Goal: Task Accomplishment & Management: Manage account settings

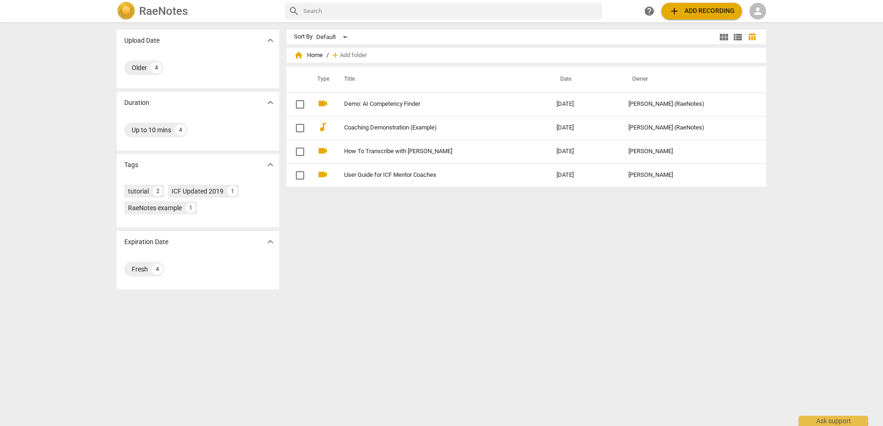
click at [758, 12] on span "person" at bounding box center [757, 11] width 11 height 11
click at [764, 25] on li "Login" at bounding box center [765, 22] width 33 height 22
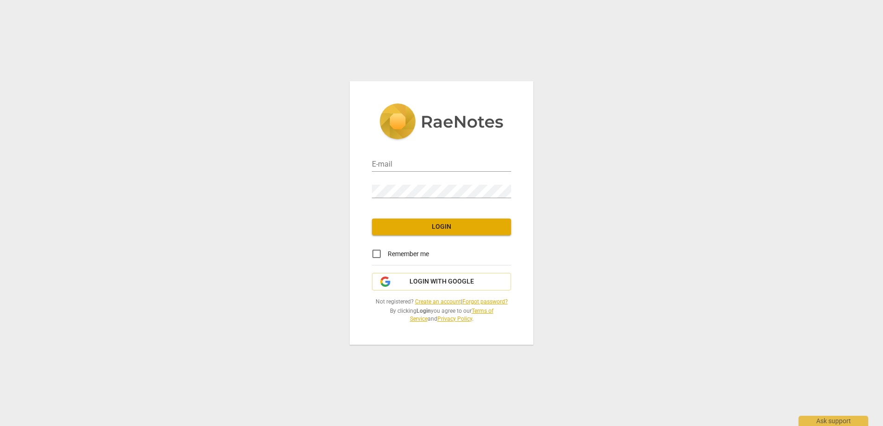
type input "[PERSON_NAME][EMAIL_ADDRESS][DOMAIN_NAME]"
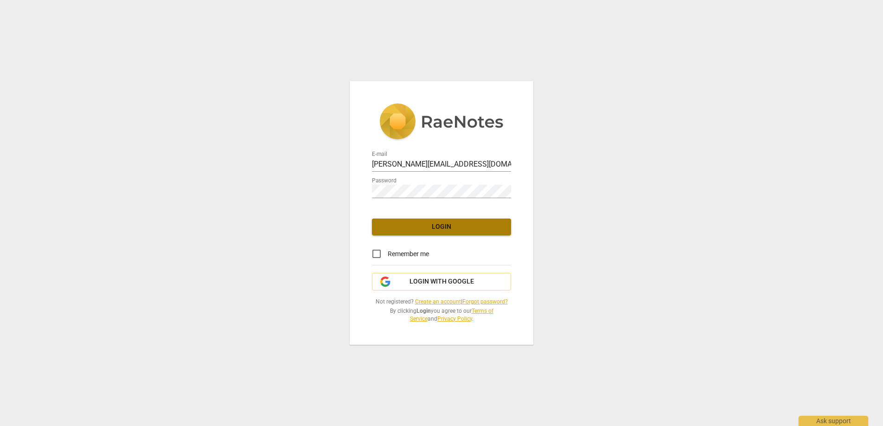
click at [426, 226] on span "Login" at bounding box center [441, 226] width 124 height 9
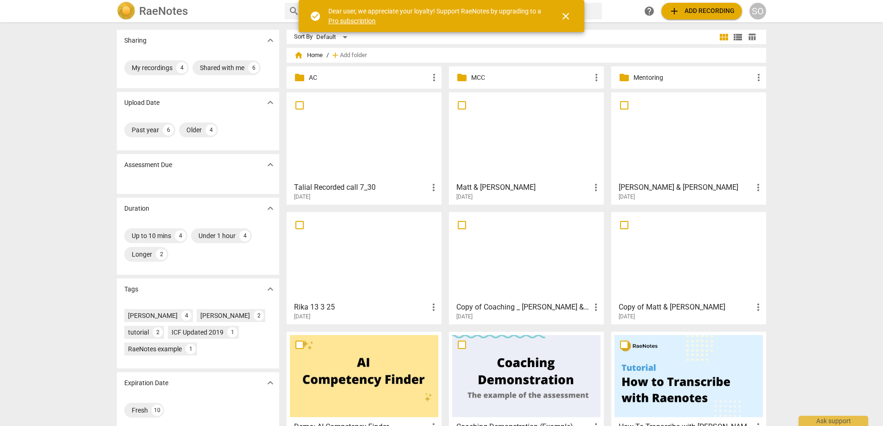
click at [563, 18] on span "close" at bounding box center [565, 16] width 11 height 11
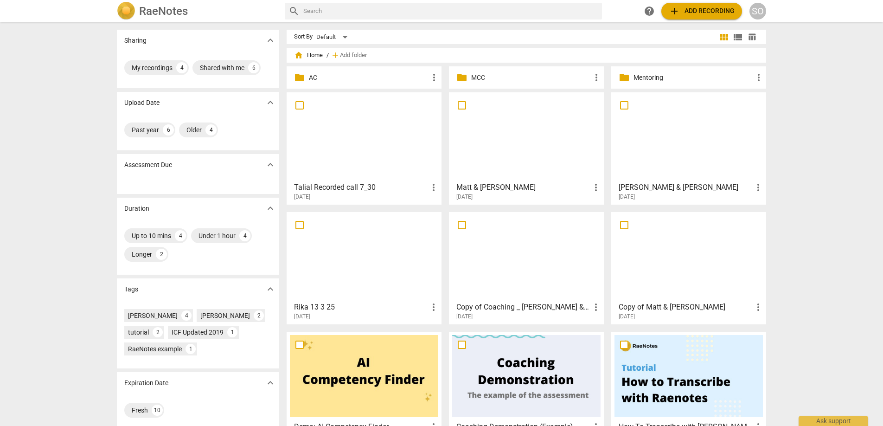
click at [755, 14] on div "SO" at bounding box center [757, 11] width 17 height 17
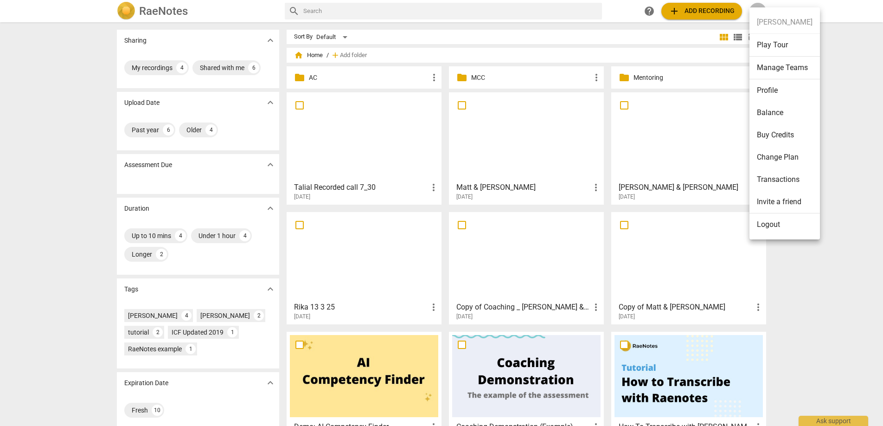
click at [755, 14] on ul "[PERSON_NAME] Play Tour Manage Teams Profile Balance Buy Credits Change Plan Tr…" at bounding box center [784, 123] width 70 height 232
click at [809, 364] on div at bounding box center [441, 213] width 883 height 426
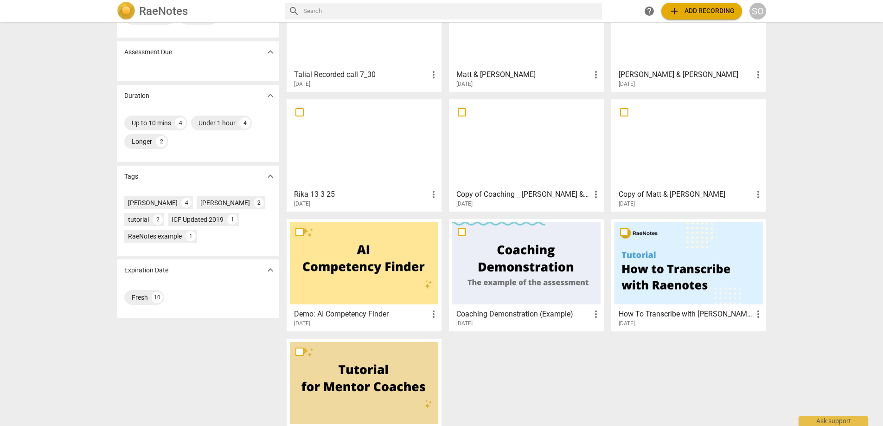
scroll to position [181, 0]
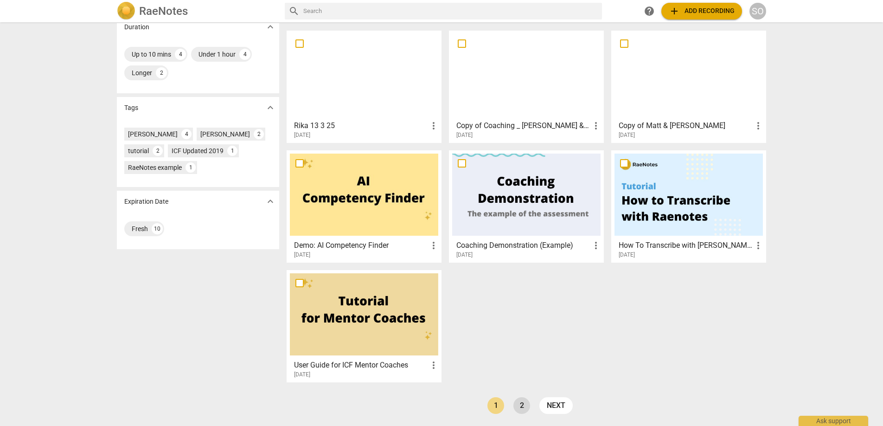
click at [519, 404] on link "2" at bounding box center [521, 405] width 17 height 17
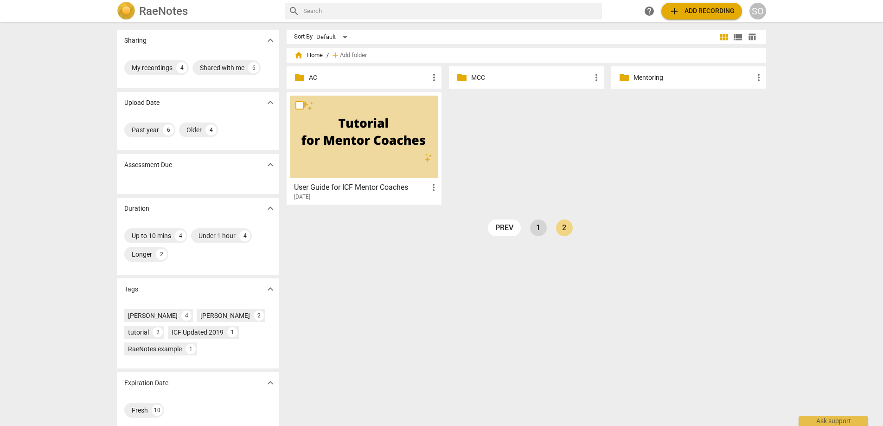
click at [537, 228] on link "1" at bounding box center [538, 227] width 17 height 17
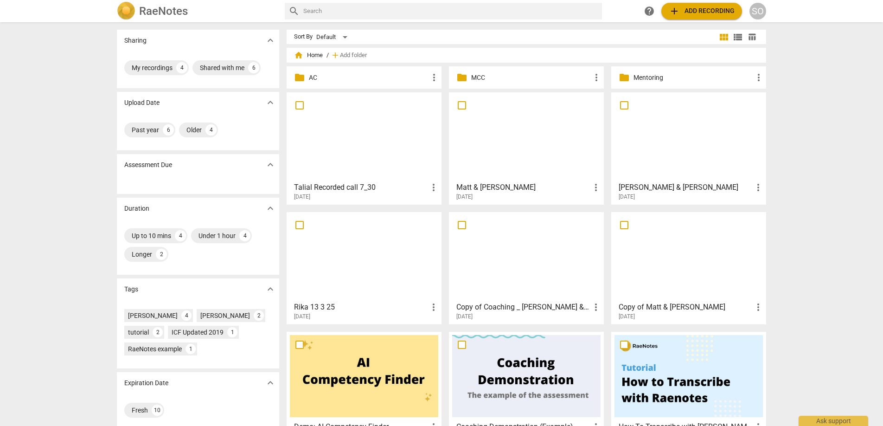
click at [649, 10] on span "help" at bounding box center [649, 11] width 11 height 11
click at [755, 14] on div "SO" at bounding box center [757, 11] width 17 height 17
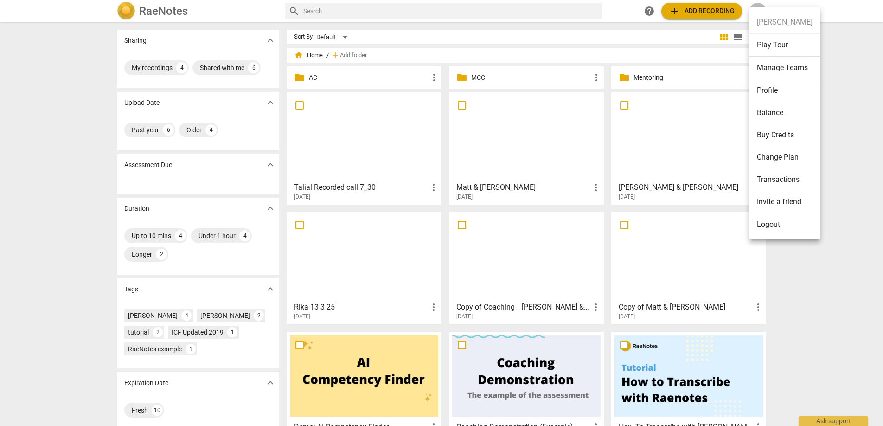
click at [778, 90] on li "Profile" at bounding box center [784, 90] width 70 height 22
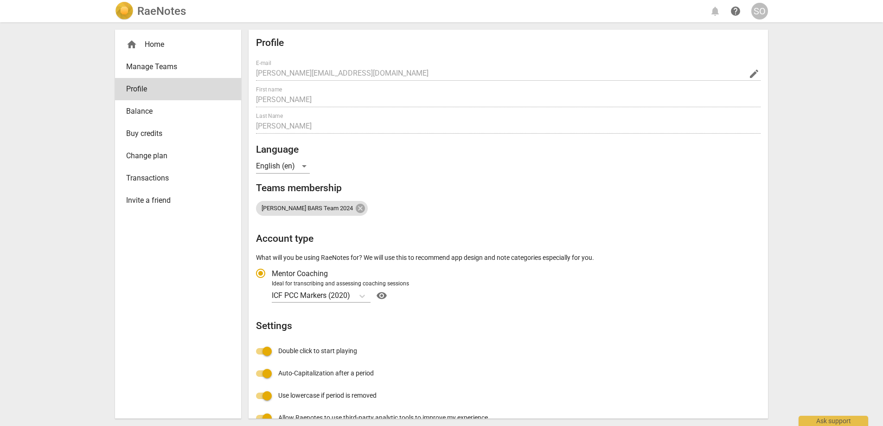
scroll to position [85, 0]
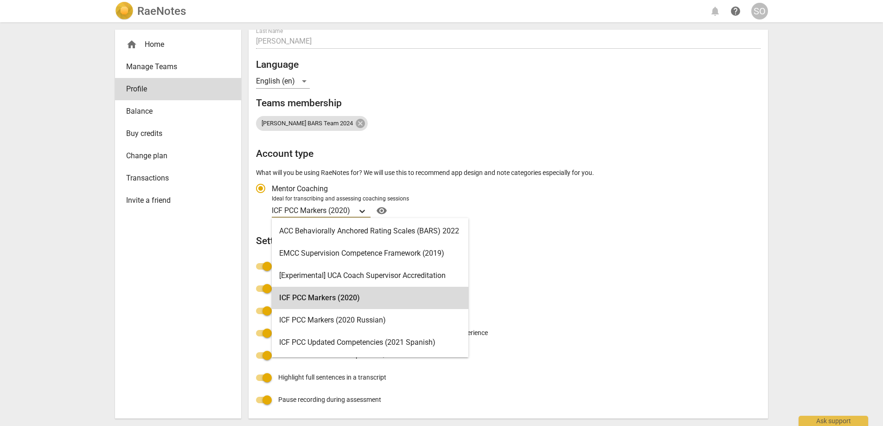
click at [363, 208] on icon "Account type" at bounding box center [362, 210] width 9 height 9
click at [0, 0] on input "Ideal for transcribing and assessing coaching sessions ICF PCC Markers (2020) s…" at bounding box center [0, 0] width 0 height 0
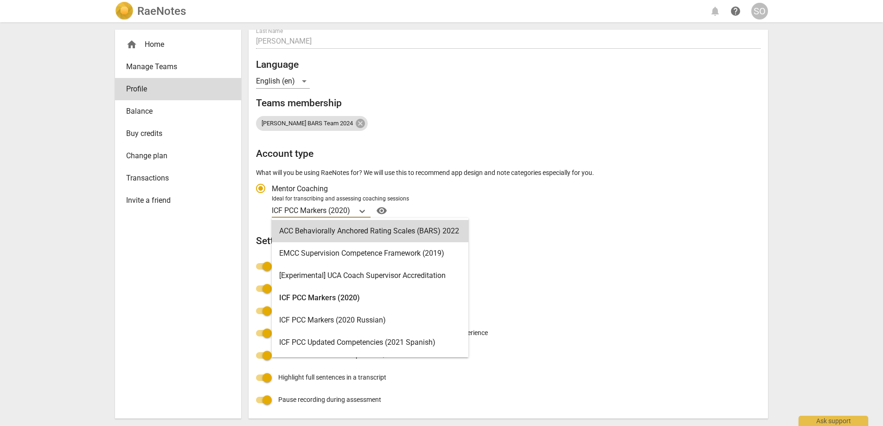
click at [505, 191] on label "Mentor Coaching" at bounding box center [504, 188] width 508 height 22
click at [272, 191] on input "Mentor Coaching" at bounding box center [261, 188] width 22 height 22
radio input "true"
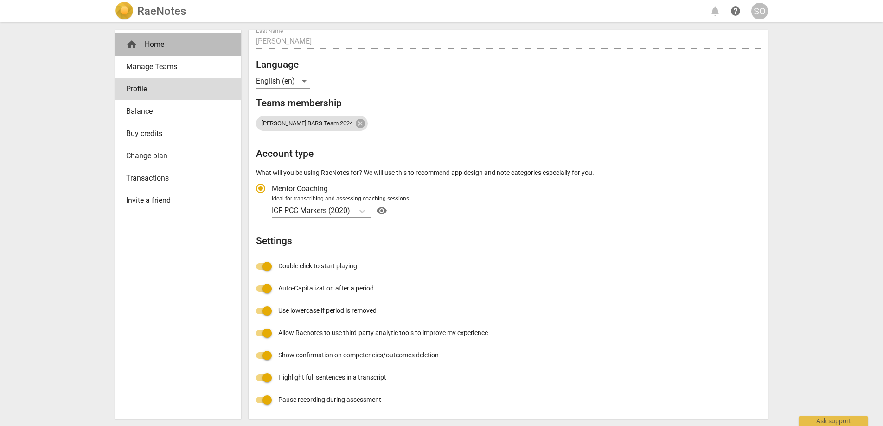
click at [155, 43] on div "home Home" at bounding box center [174, 44] width 96 height 11
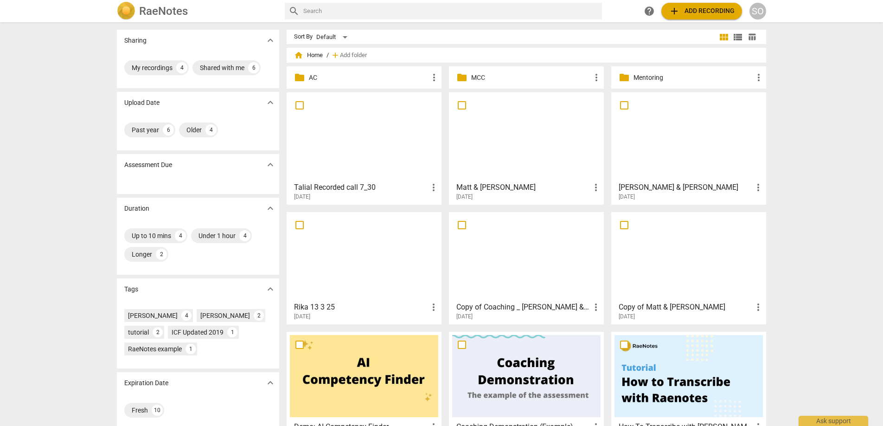
click at [346, 183] on h3 "Talial Recorded call 7_30" at bounding box center [361, 187] width 134 height 11
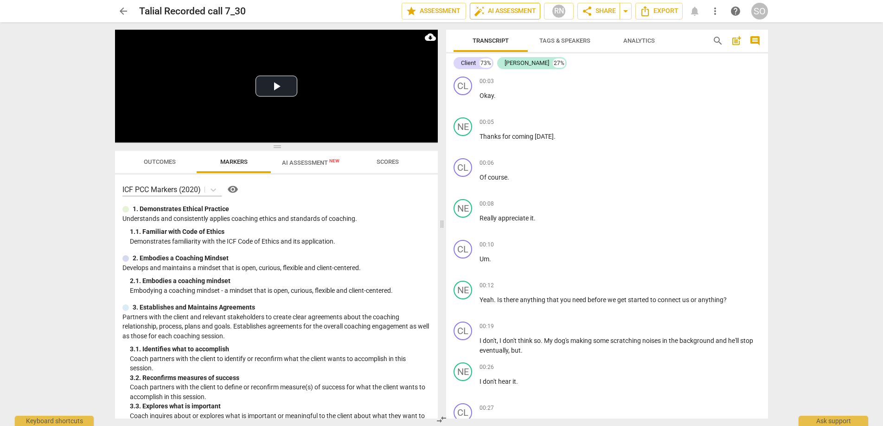
click at [504, 16] on span "auto_fix_high AI Assessment" at bounding box center [505, 11] width 62 height 11
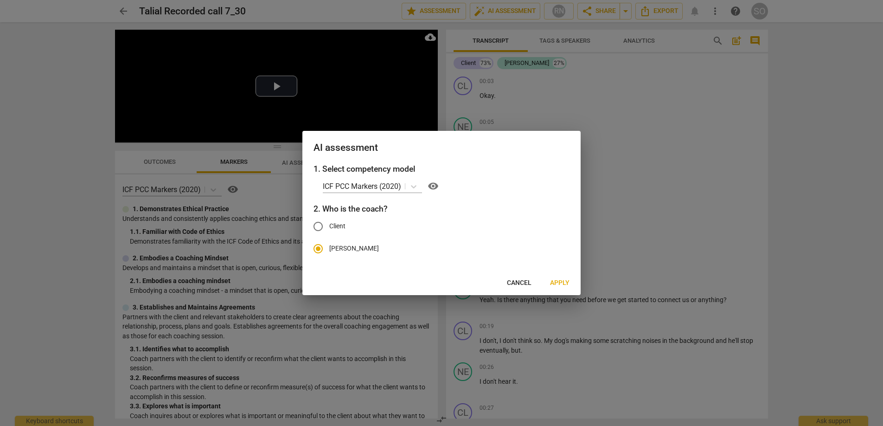
click at [558, 278] on span "Apply" at bounding box center [559, 282] width 19 height 9
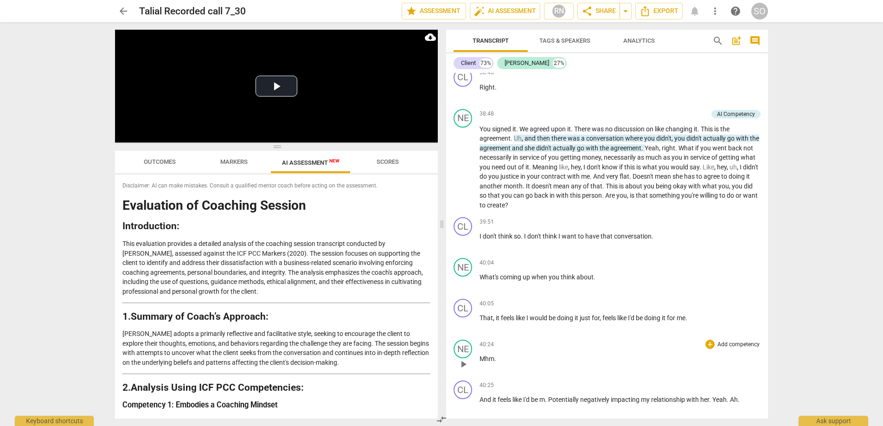
scroll to position [6786, 0]
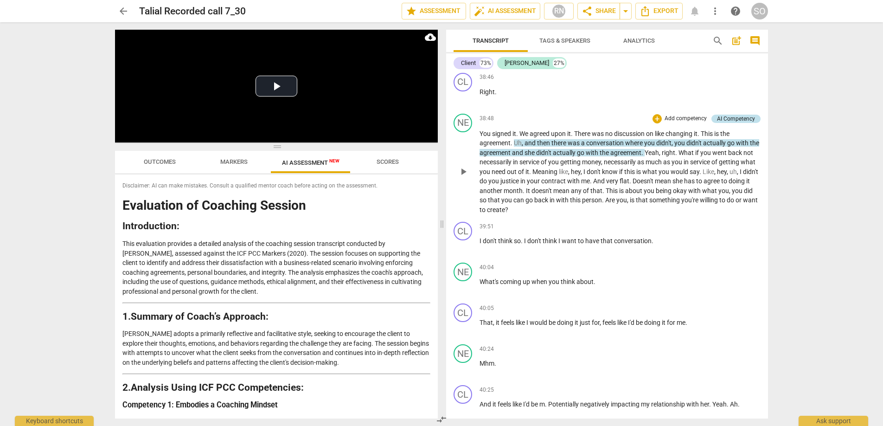
click at [734, 123] on div "AI Competency" at bounding box center [736, 119] width 38 height 8
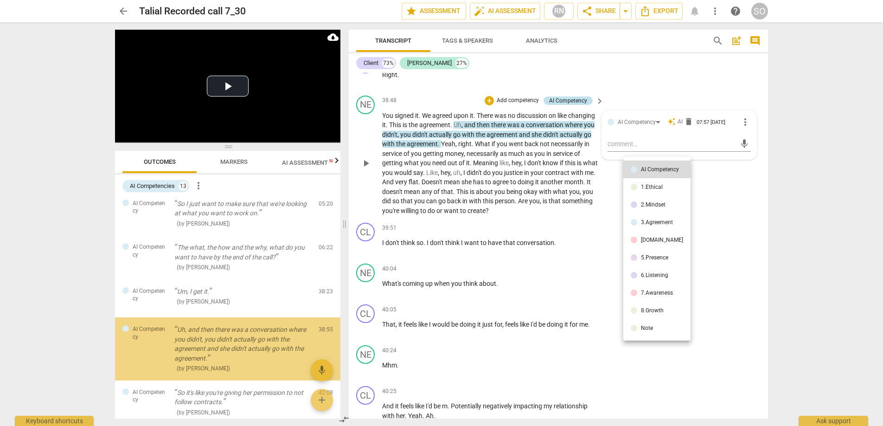
scroll to position [191, 0]
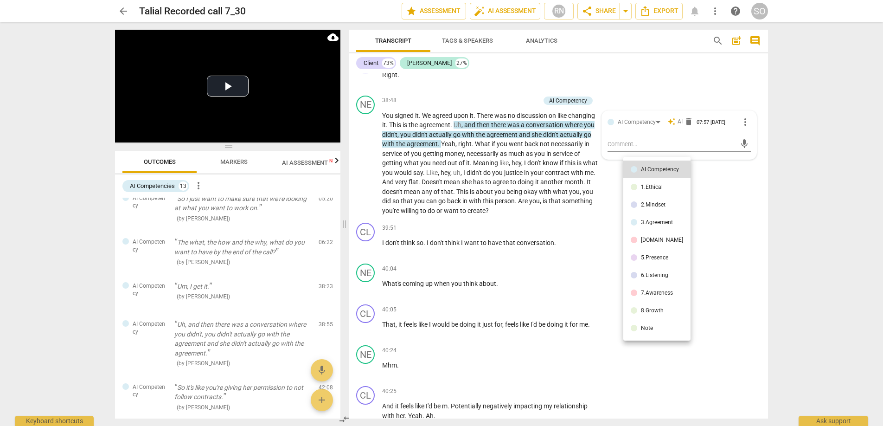
click at [711, 118] on div at bounding box center [441, 213] width 883 height 426
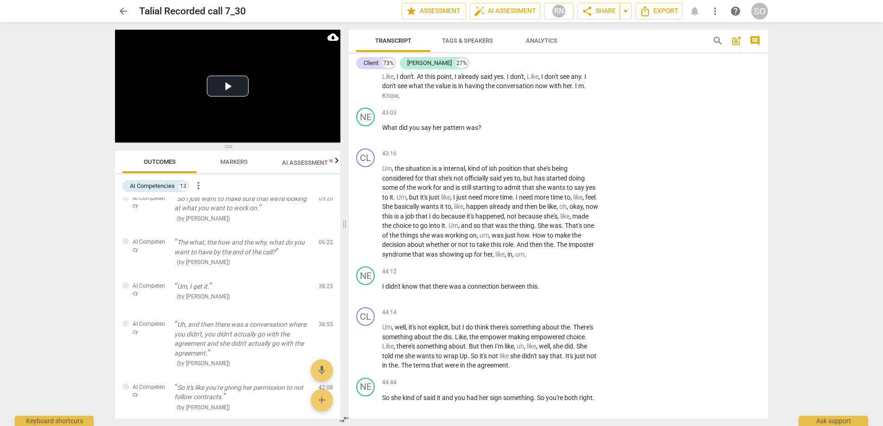
scroll to position [8278, 0]
